Goal: Find specific page/section: Find specific page/section

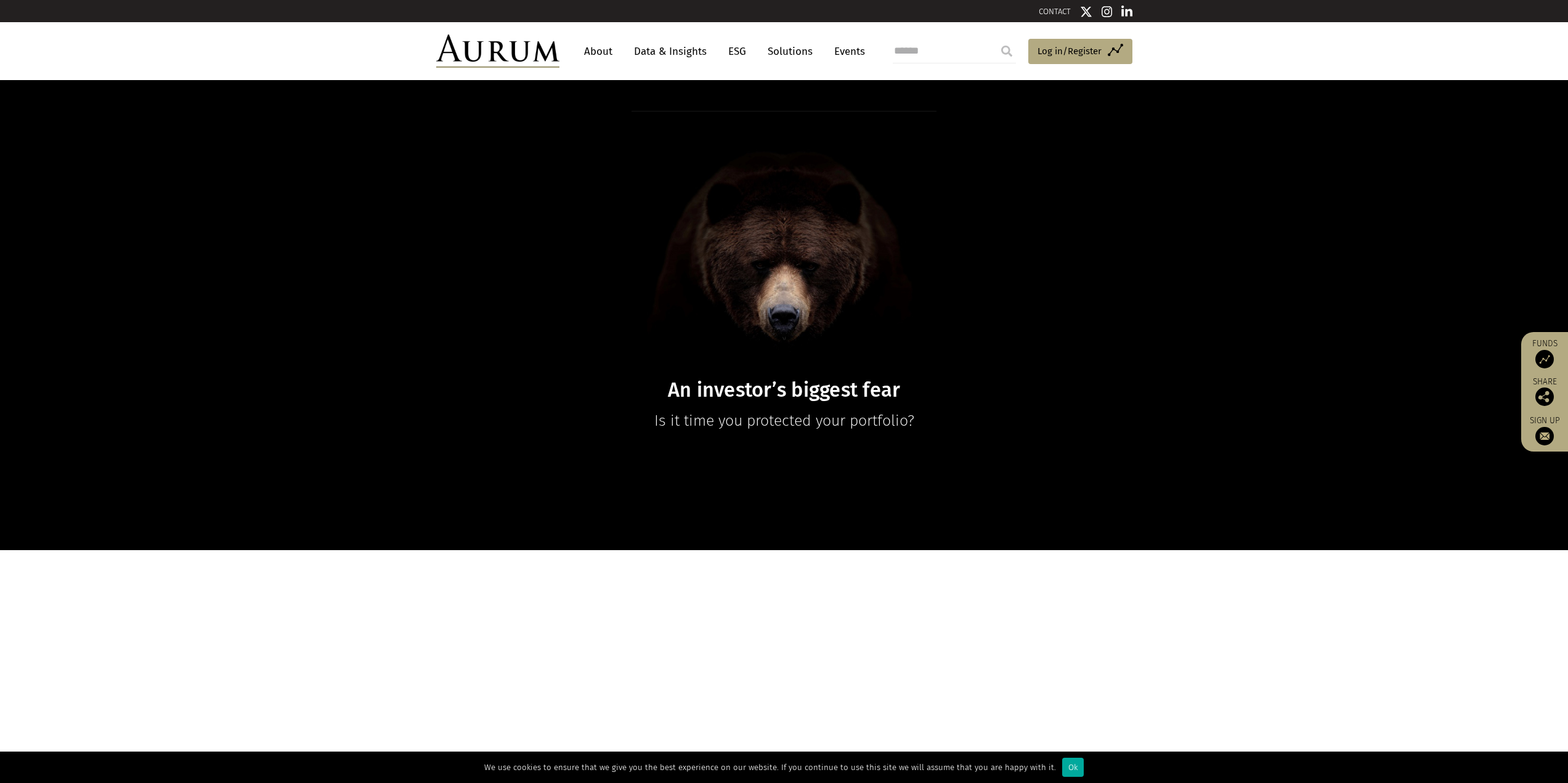
click at [777, 48] on link "Solutions" at bounding box center [791, 51] width 58 height 23
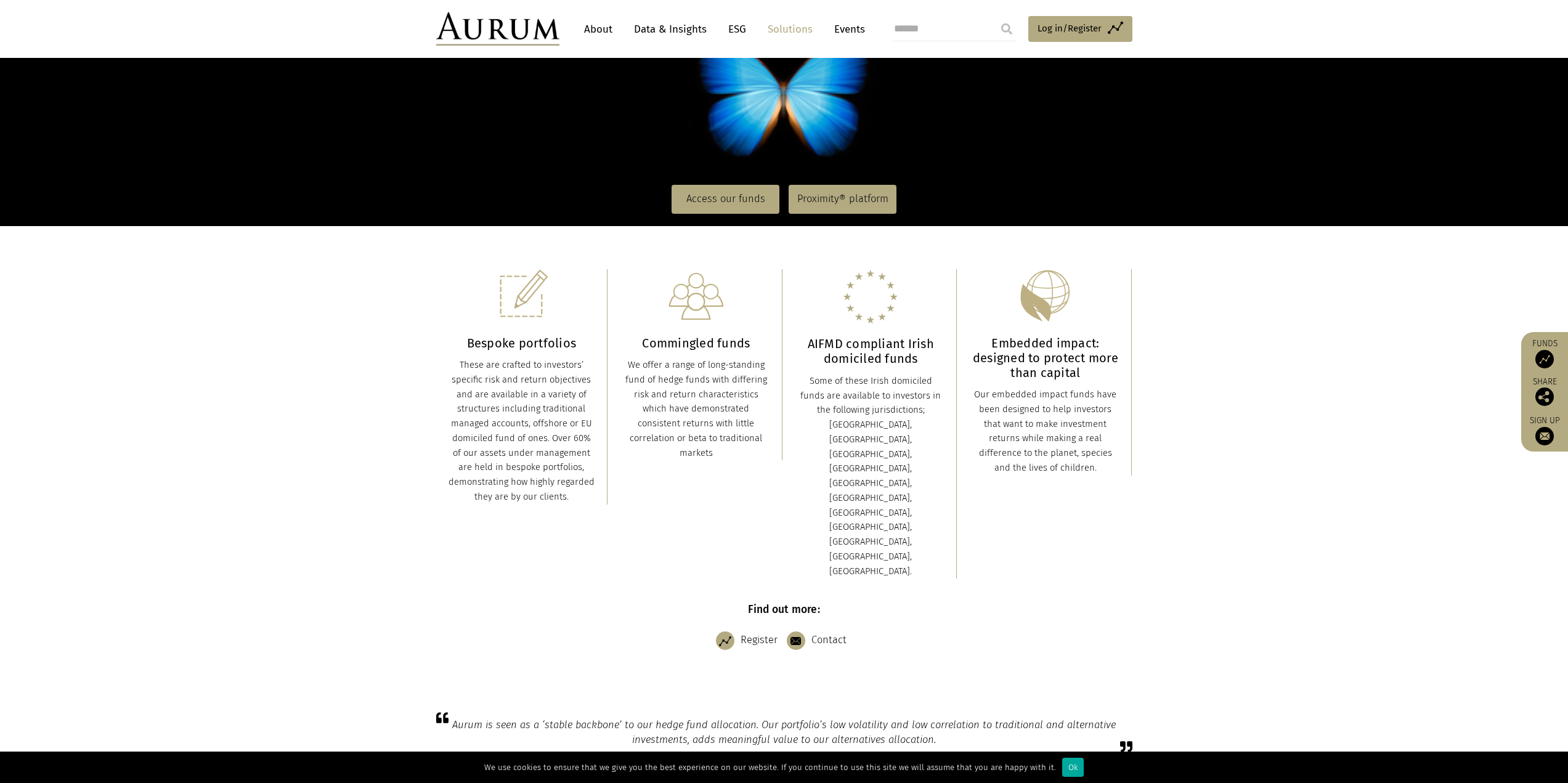
scroll to position [185, 0]
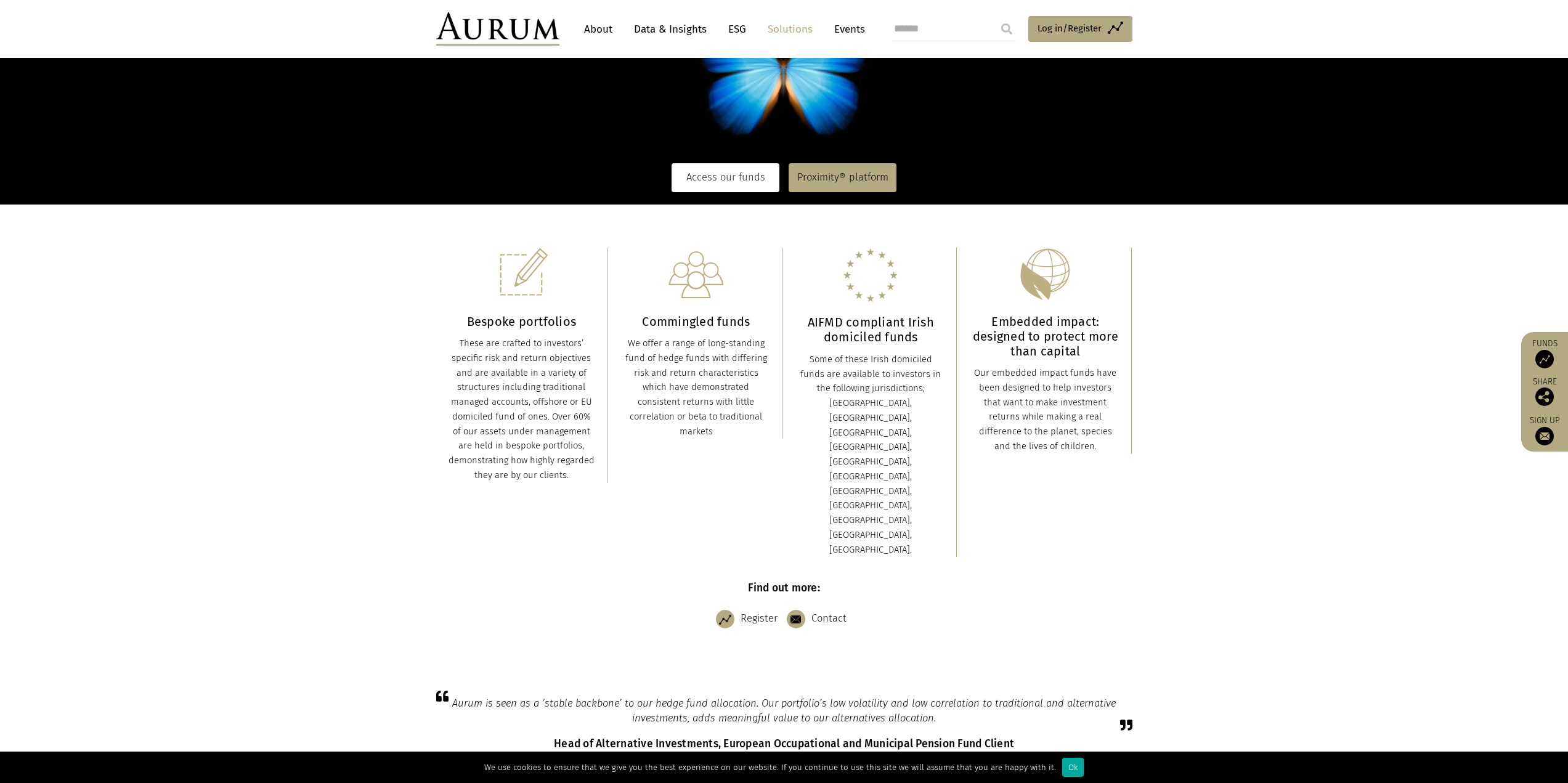
click at [734, 183] on link "Access our funds" at bounding box center [725, 178] width 108 height 28
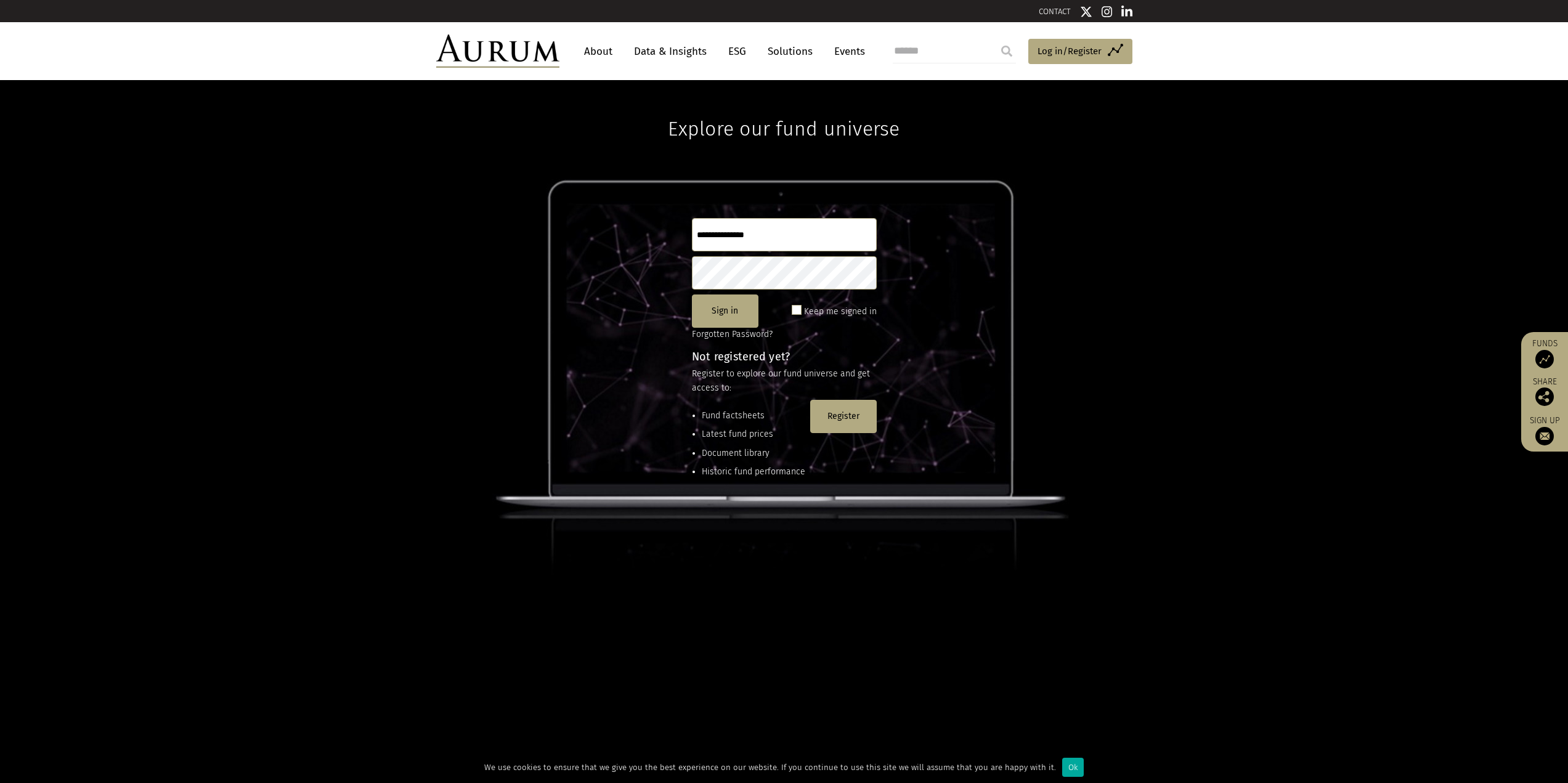
click at [1534, 353] on link "Funds" at bounding box center [1544, 353] width 34 height 30
